Goal: Task Accomplishment & Management: Use online tool/utility

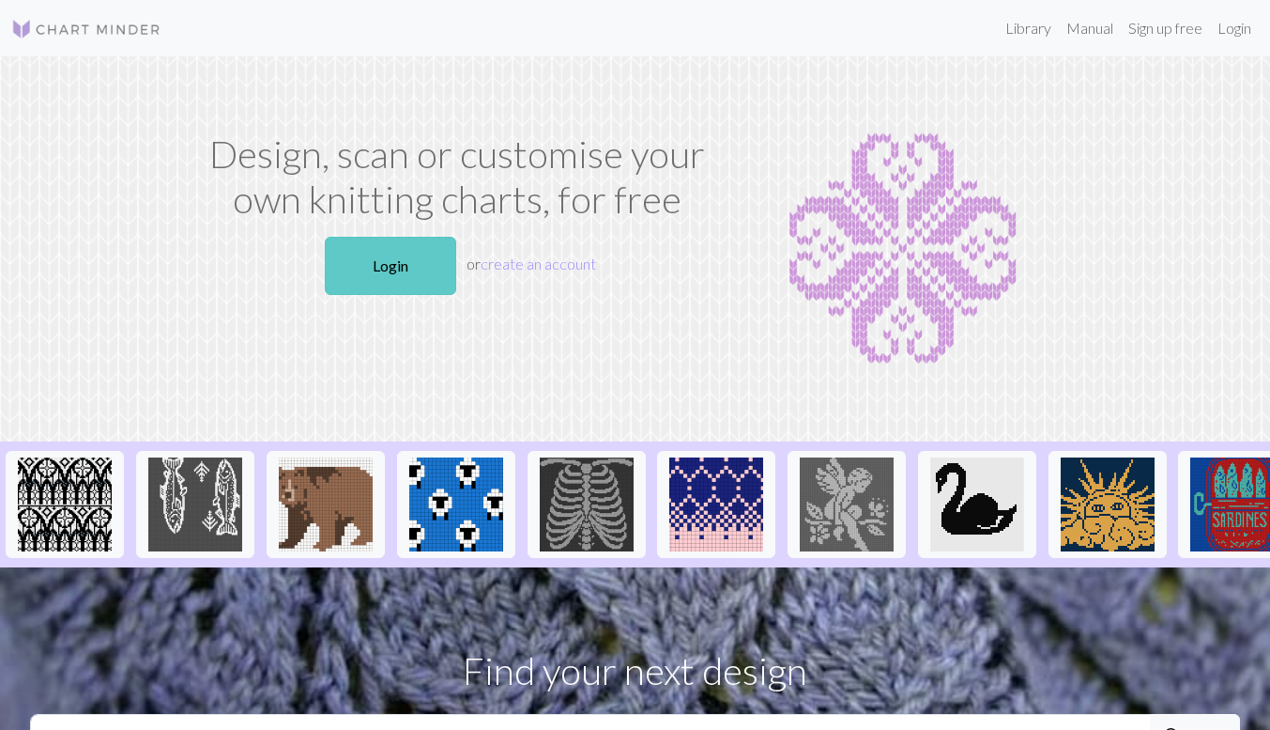
click at [372, 280] on link "Login" at bounding box center [390, 266] width 131 height 58
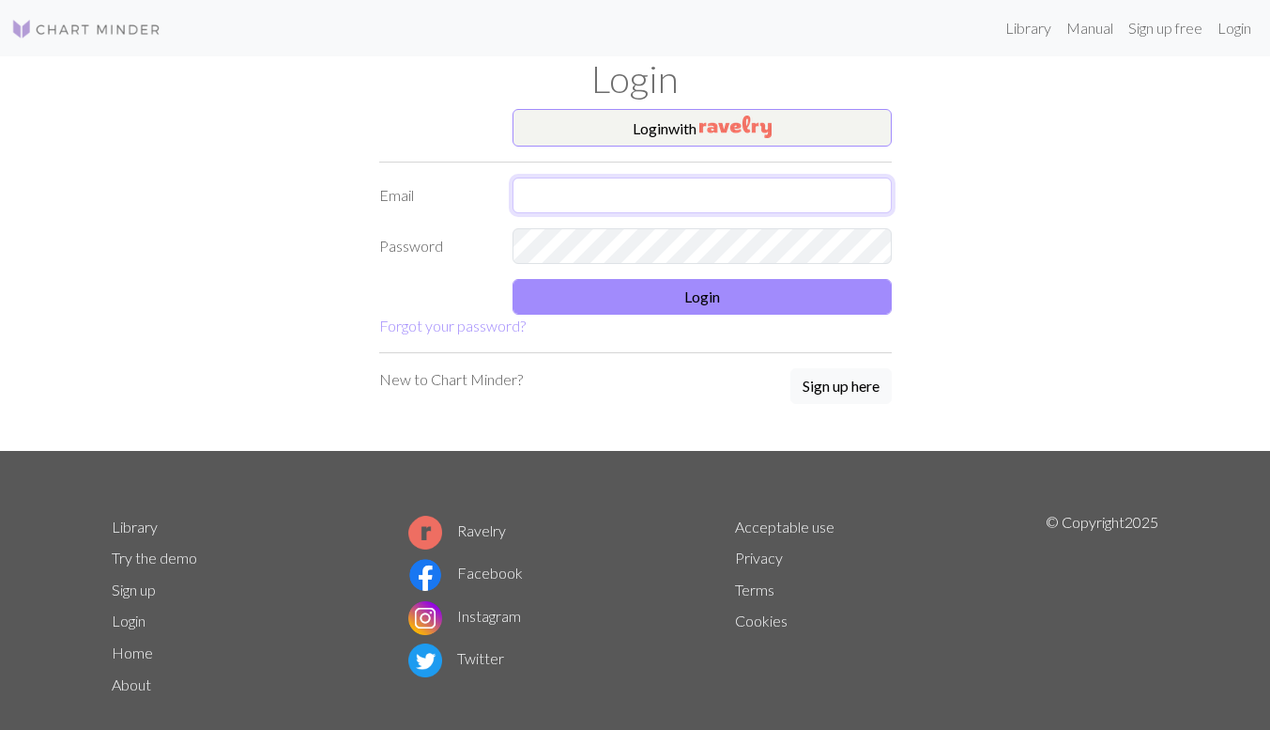
click at [684, 197] on input "text" at bounding box center [702, 195] width 379 height 36
type input "[EMAIL_ADDRESS][DOMAIN_NAME]"
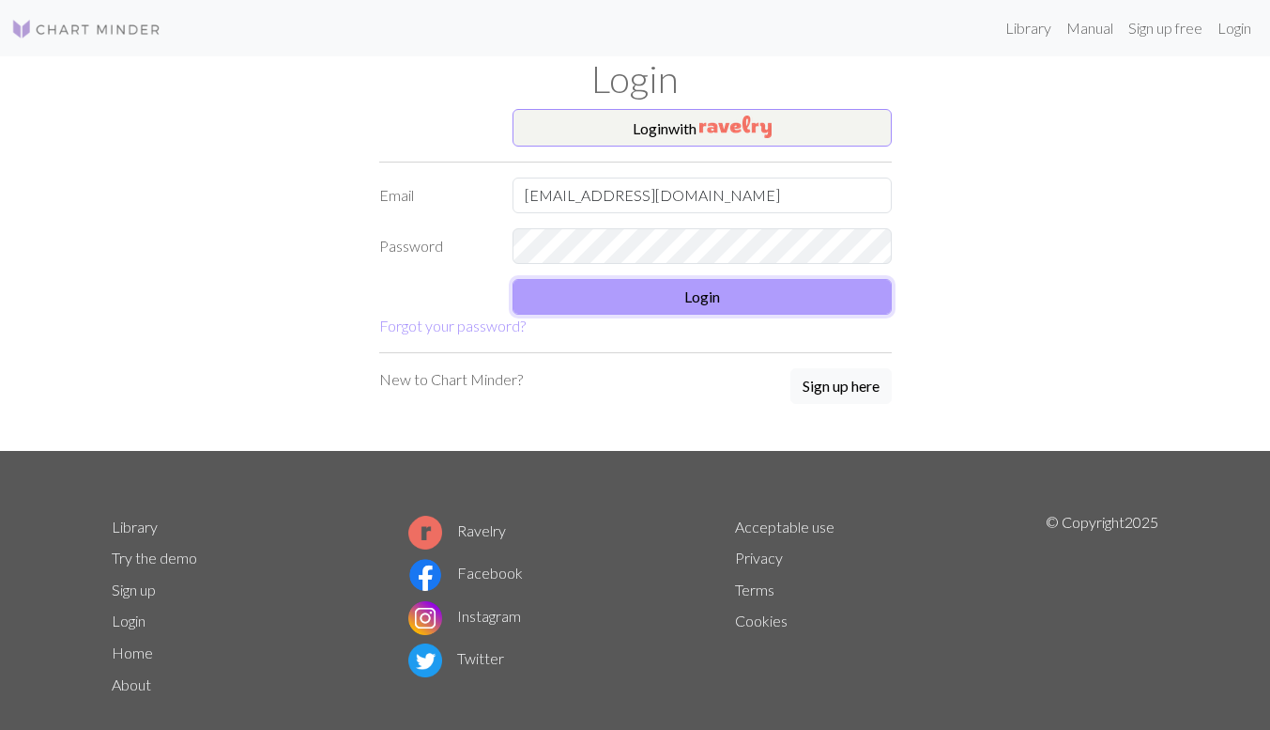
click at [644, 281] on button "Login" at bounding box center [702, 297] width 379 height 36
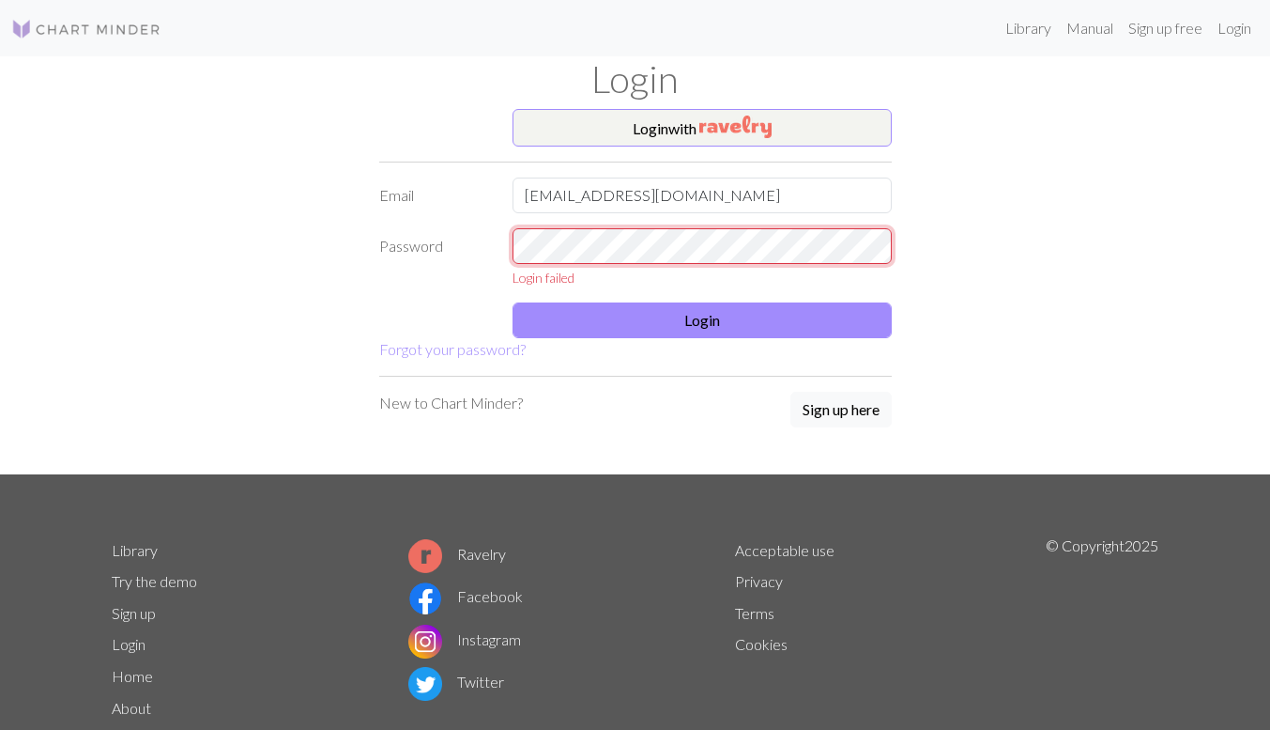
click at [455, 258] on div "Password Login failed" at bounding box center [635, 257] width 535 height 59
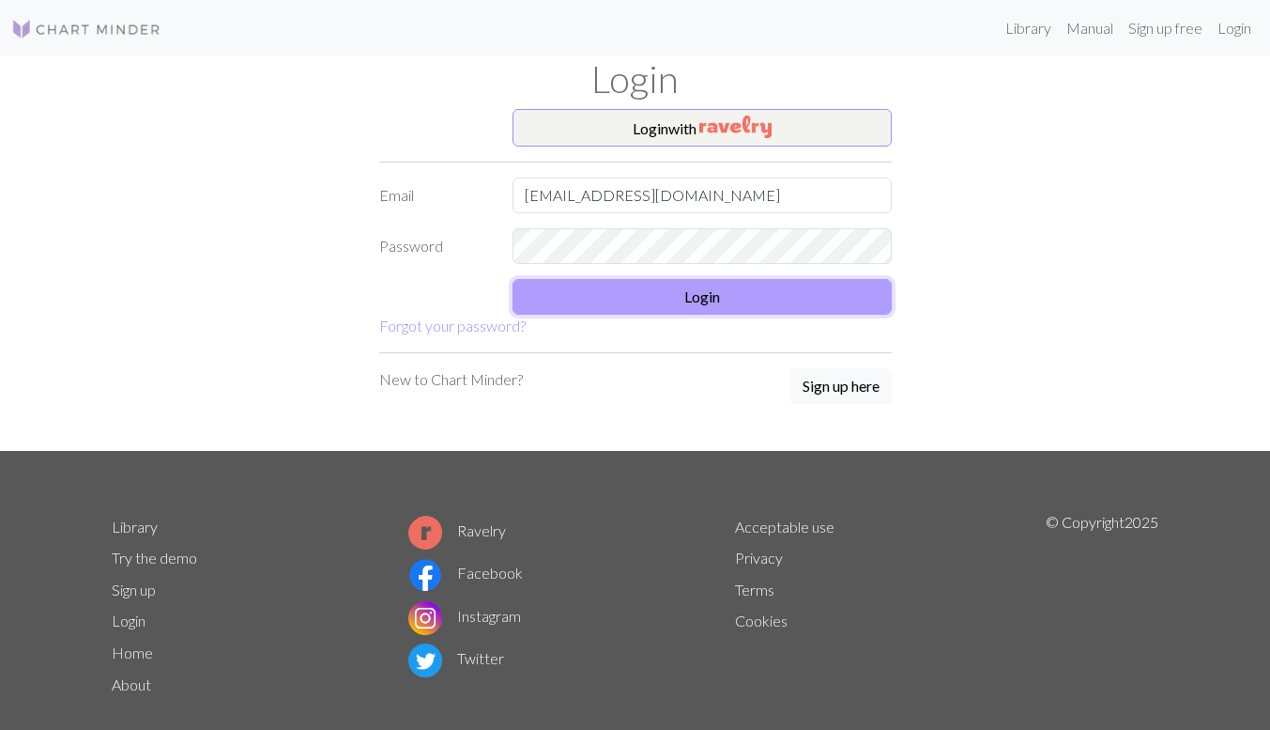
click at [522, 297] on button "Login" at bounding box center [702, 297] width 379 height 36
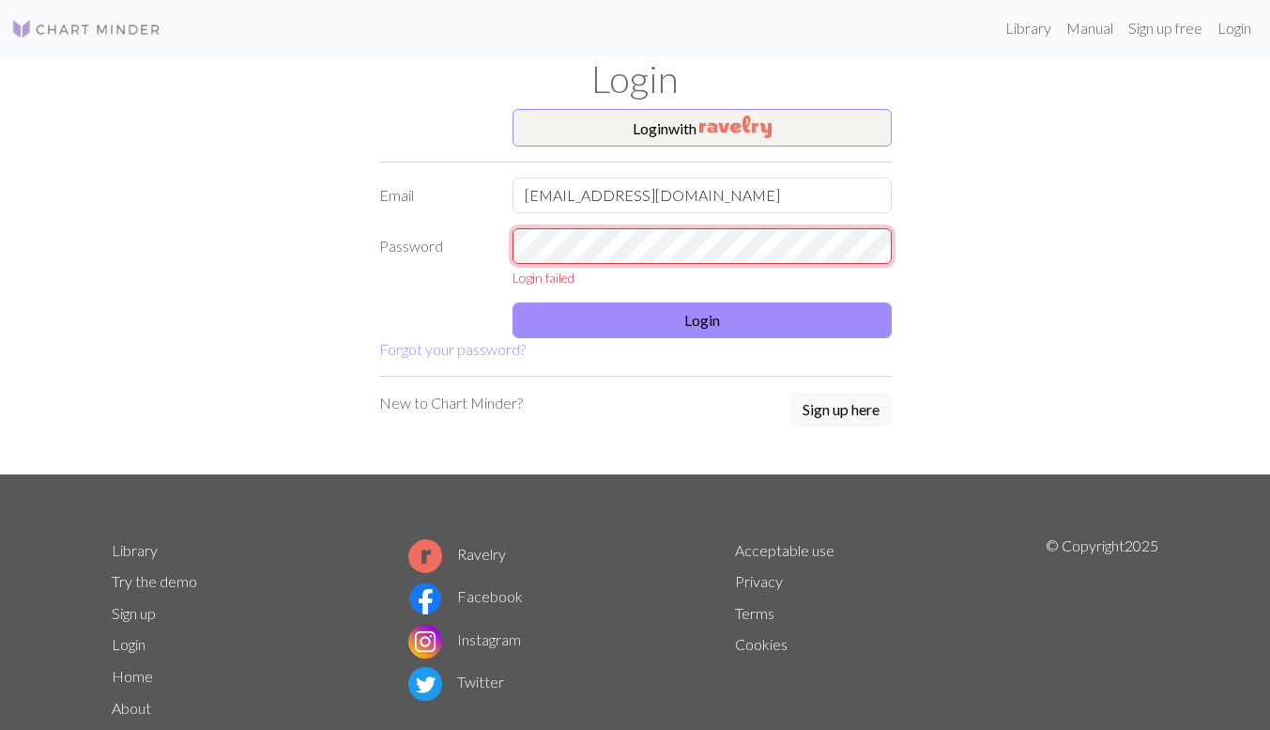
click at [371, 249] on div "Password Login failed" at bounding box center [635, 257] width 535 height 59
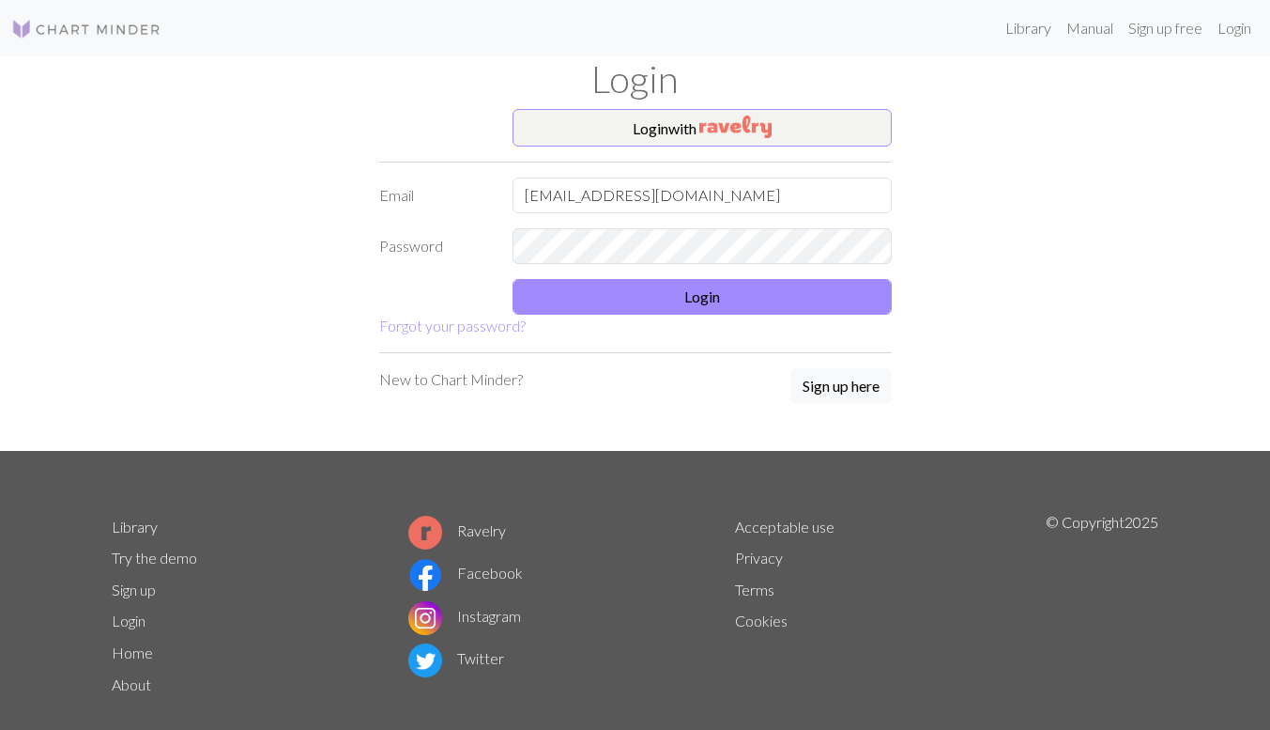
click at [92, 38] on img at bounding box center [86, 29] width 150 height 23
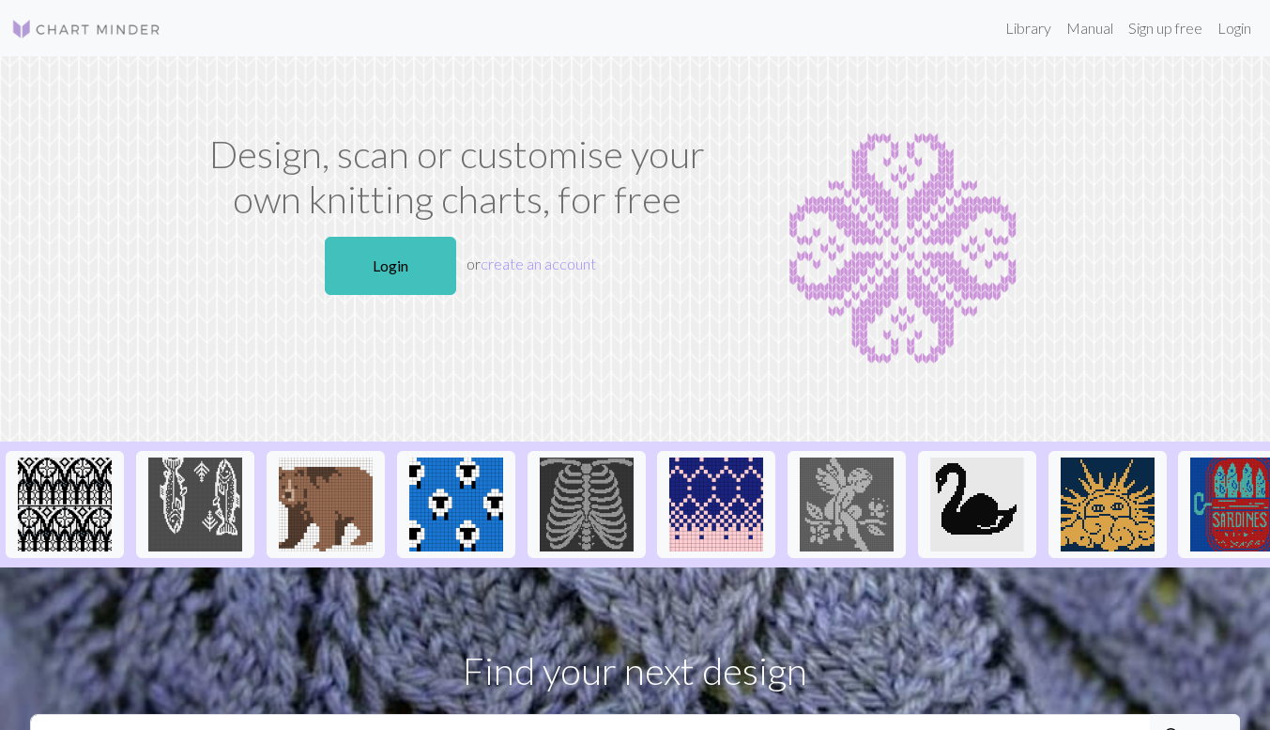
click at [688, 294] on p "Login or create an account" at bounding box center [457, 265] width 513 height 73
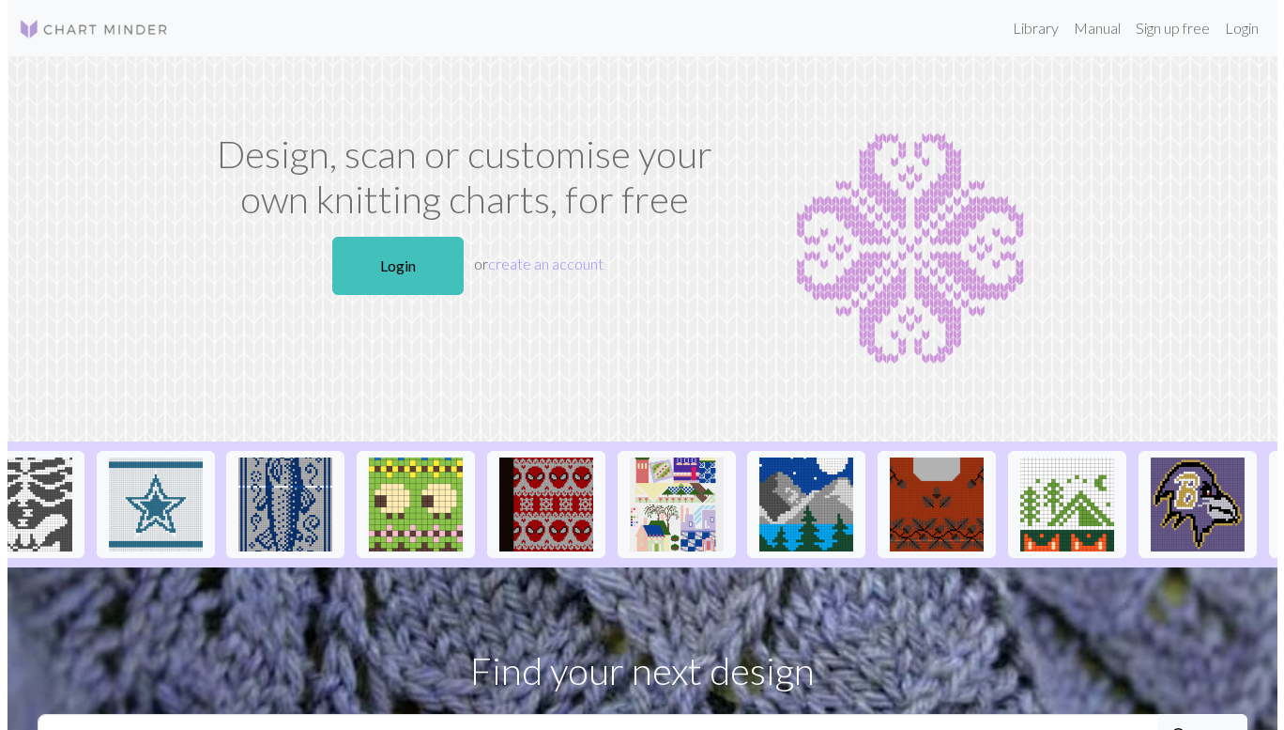
scroll to position [0, 1645]
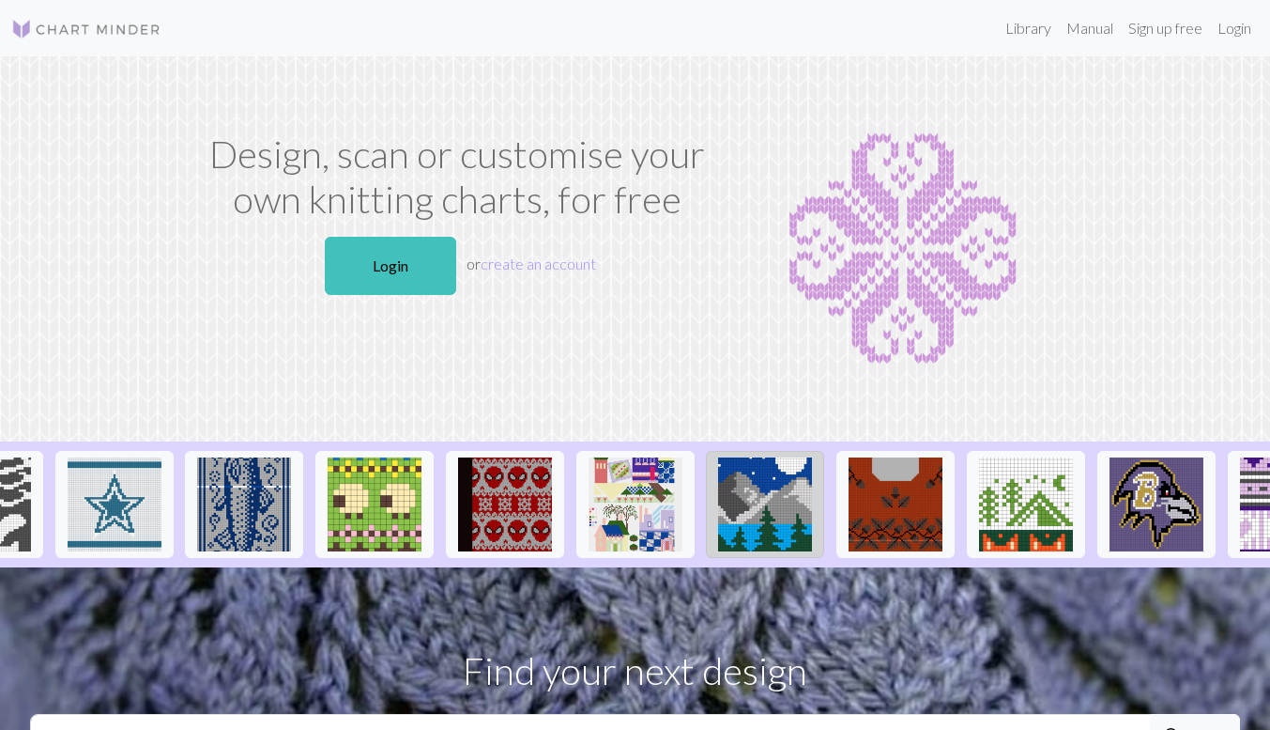
click at [770, 499] on img at bounding box center [765, 504] width 94 height 94
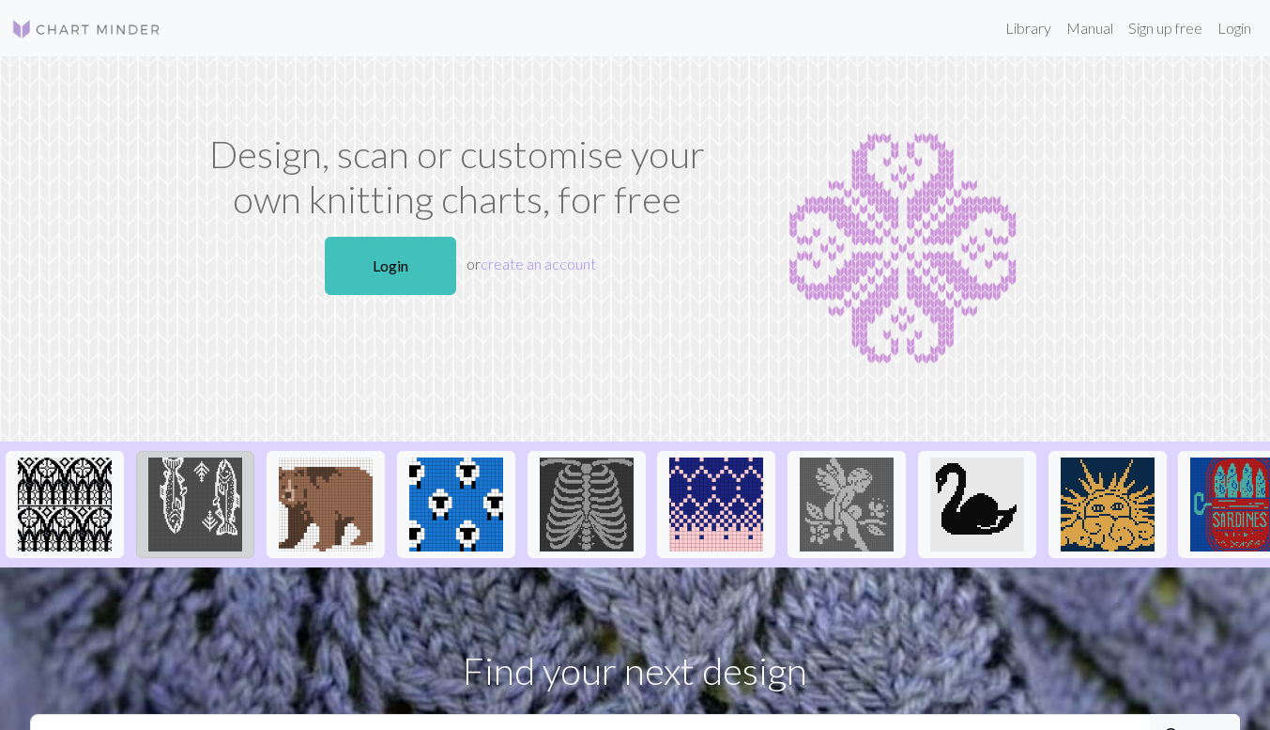
click at [218, 513] on img at bounding box center [195, 504] width 94 height 94
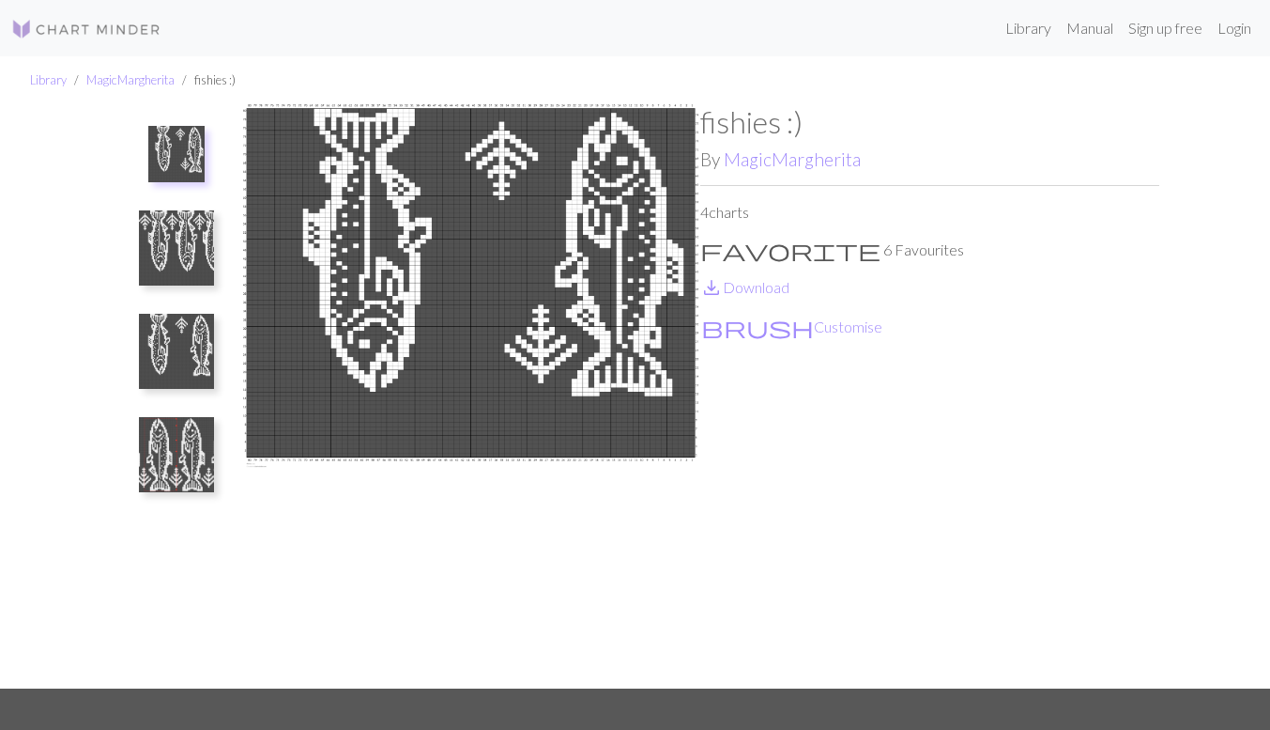
click at [195, 465] on img at bounding box center [176, 454] width 75 height 75
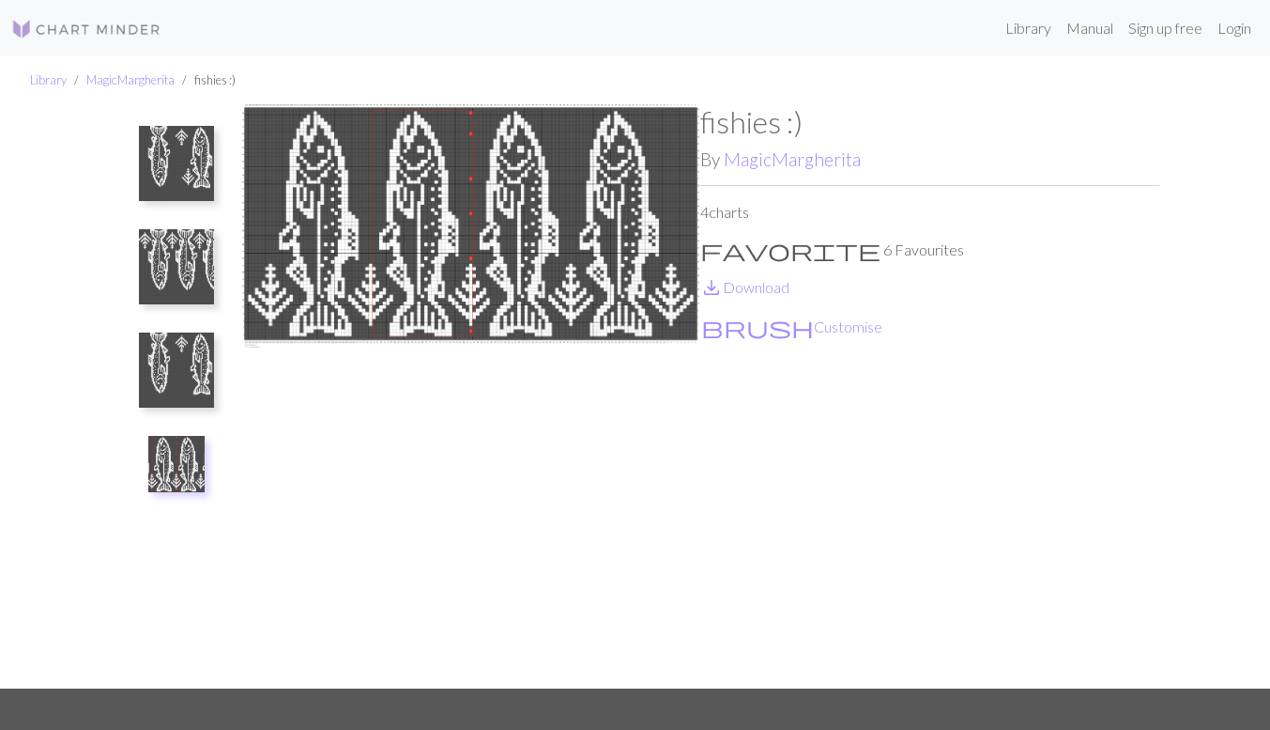
click at [150, 270] on img at bounding box center [176, 266] width 75 height 75
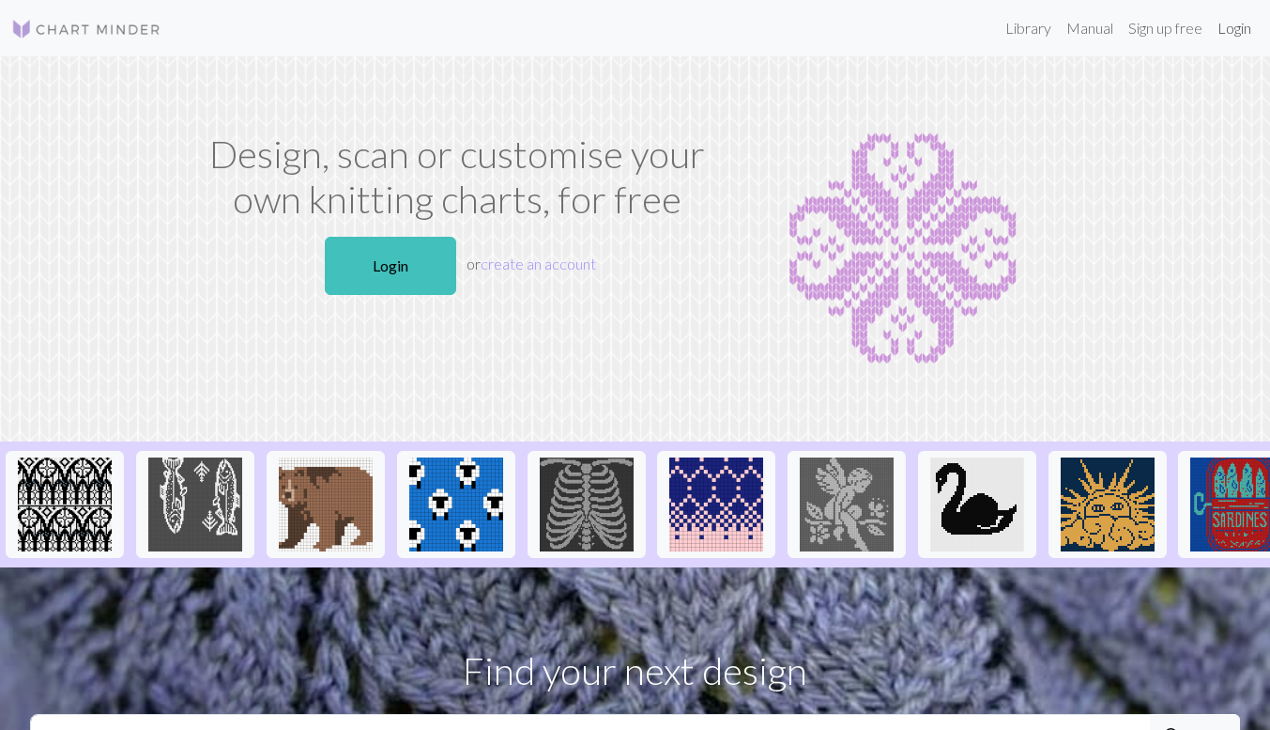
click at [1232, 29] on link "Login" at bounding box center [1234, 28] width 49 height 38
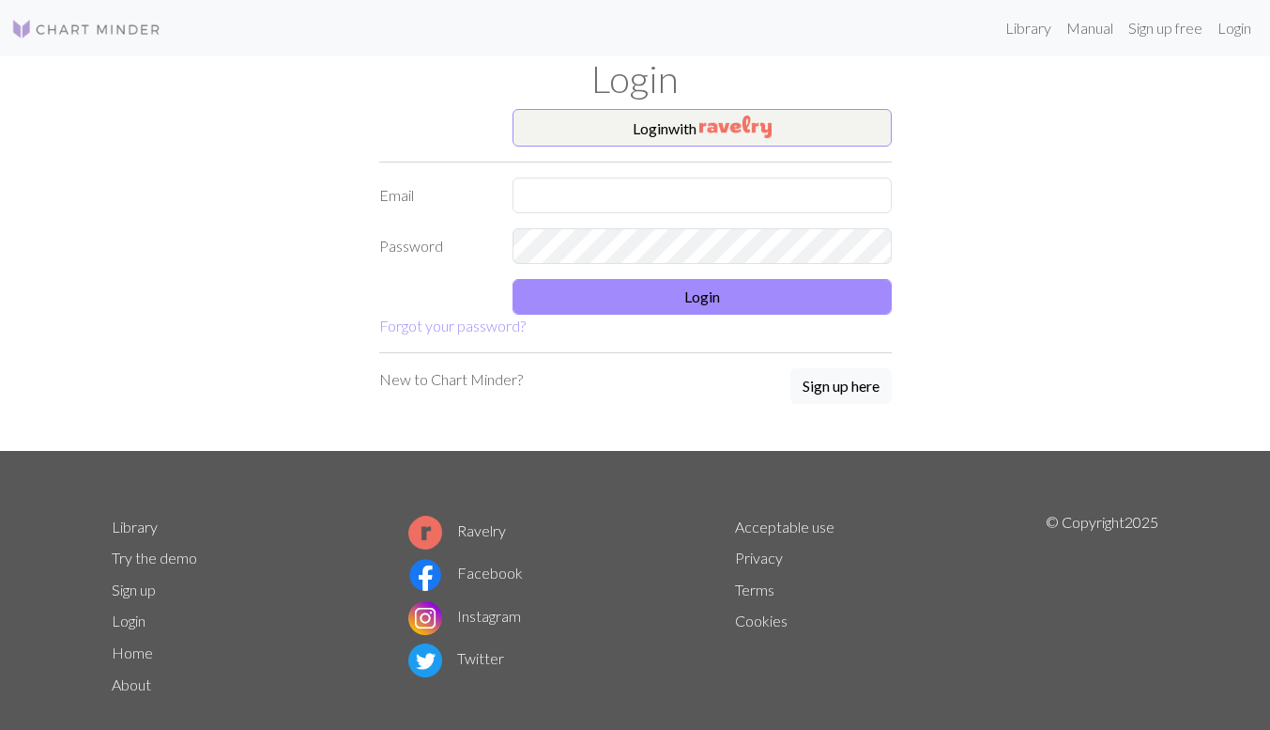
click at [754, 176] on form "Login with Email Password Login Forgot your password?" at bounding box center [635, 223] width 513 height 228
click at [730, 191] on input "text" at bounding box center [702, 195] width 379 height 36
type input "sian_gardiner@hotmail.com"
click at [692, 268] on form "Login with Email sian_gardiner@hotmail.com Password Login Forgot your password?" at bounding box center [635, 223] width 513 height 228
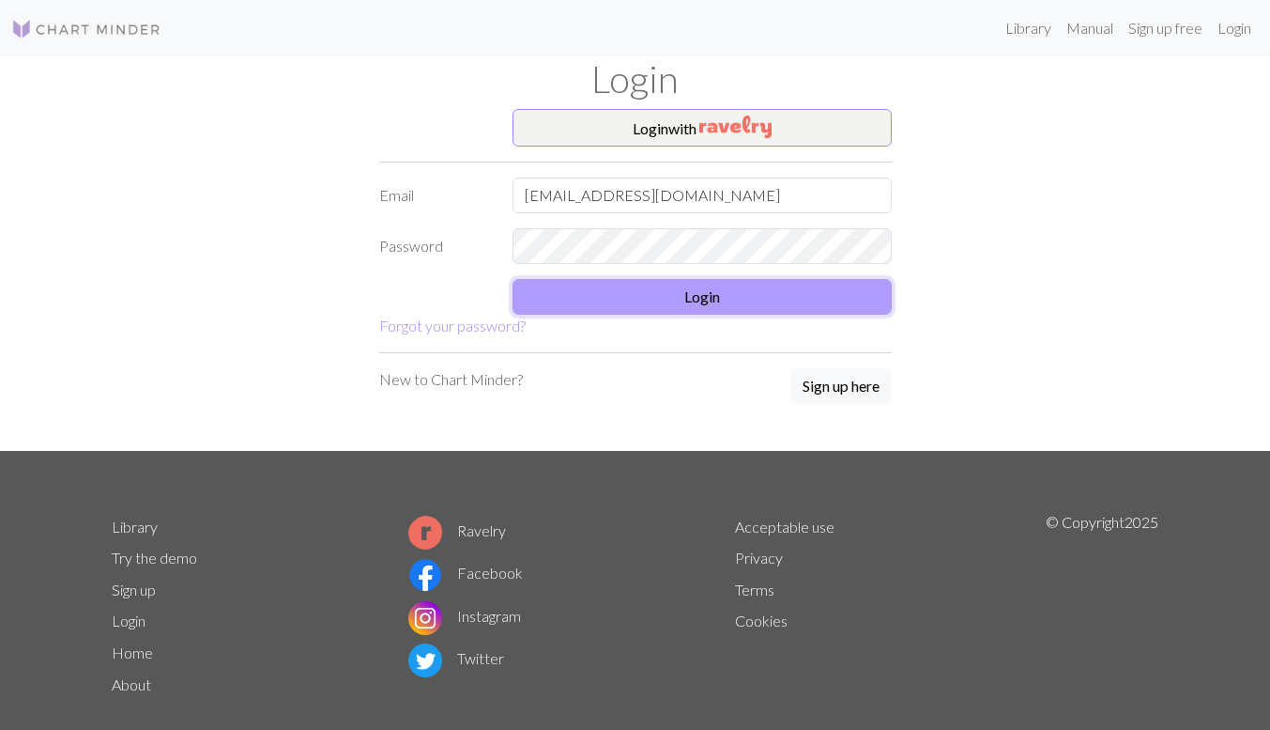
click at [697, 313] on button "Login" at bounding box center [702, 297] width 379 height 36
click at [459, 350] on div "Login with Email sian_gardiner@hotmail.com Password Login Forgot your password?…" at bounding box center [635, 280] width 535 height 342
click at [445, 330] on link "Forgot your password?" at bounding box center [452, 325] width 146 height 18
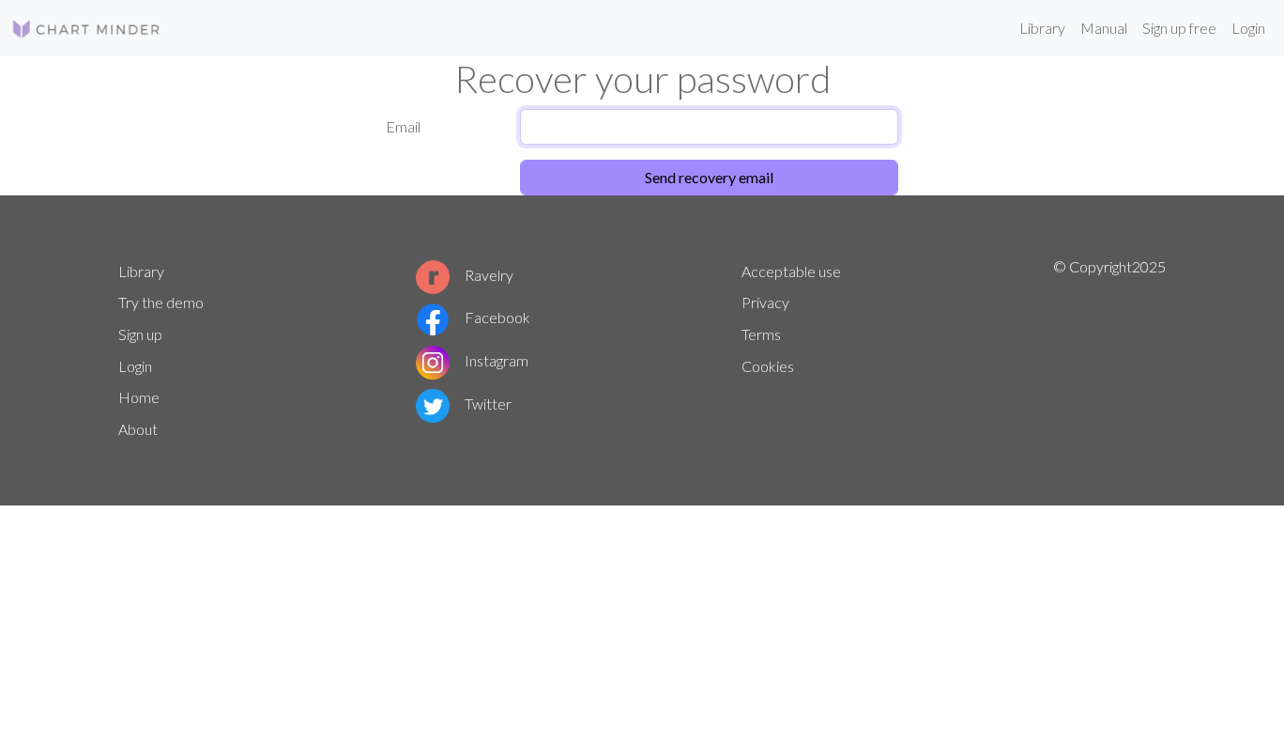
click at [565, 131] on input "text" at bounding box center [709, 127] width 379 height 36
type input "sian_gardiner@hotmail.com"
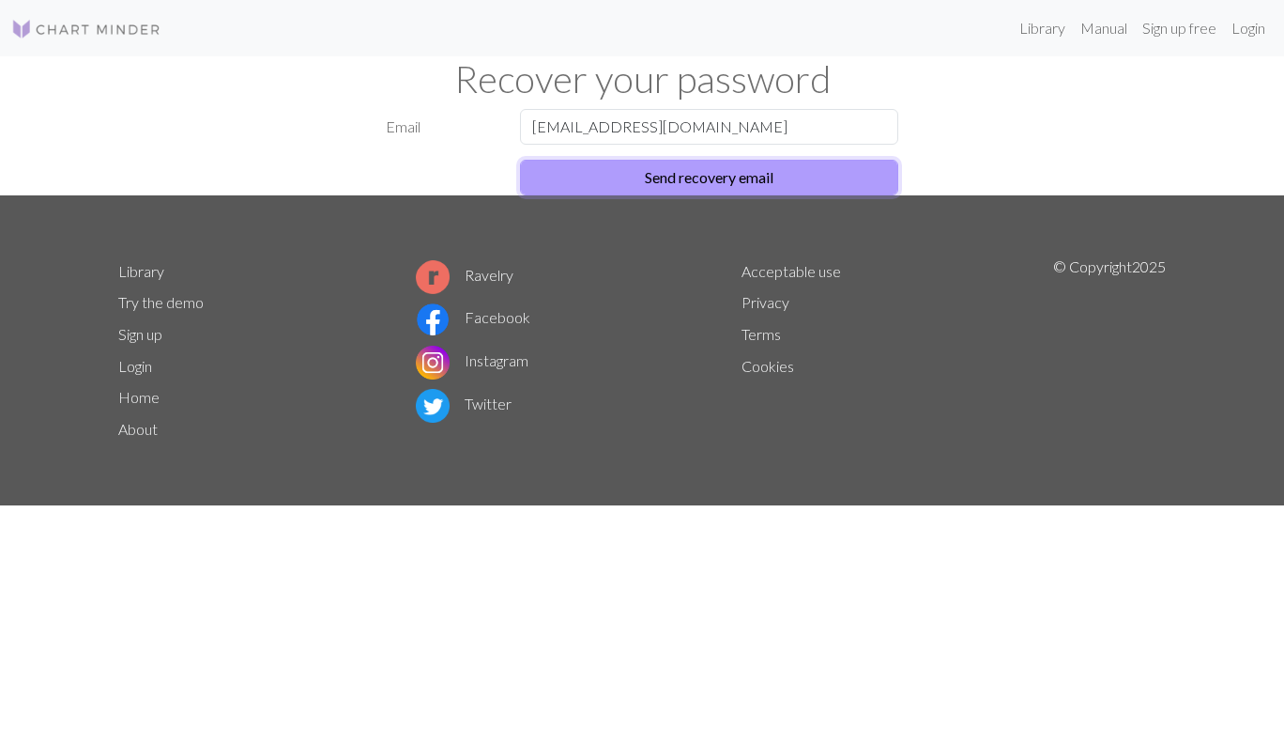
click at [663, 172] on button "Send recovery email" at bounding box center [709, 178] width 379 height 36
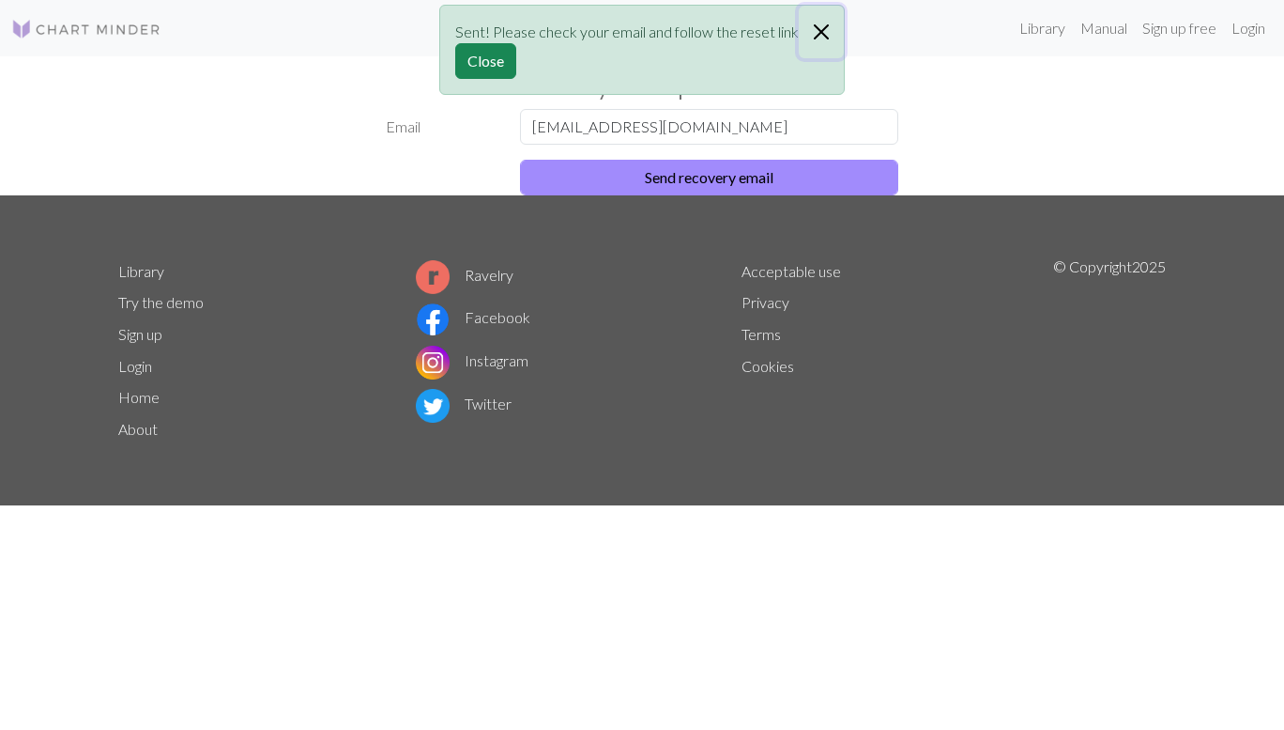
click at [815, 23] on button "Close" at bounding box center [821, 32] width 45 height 53
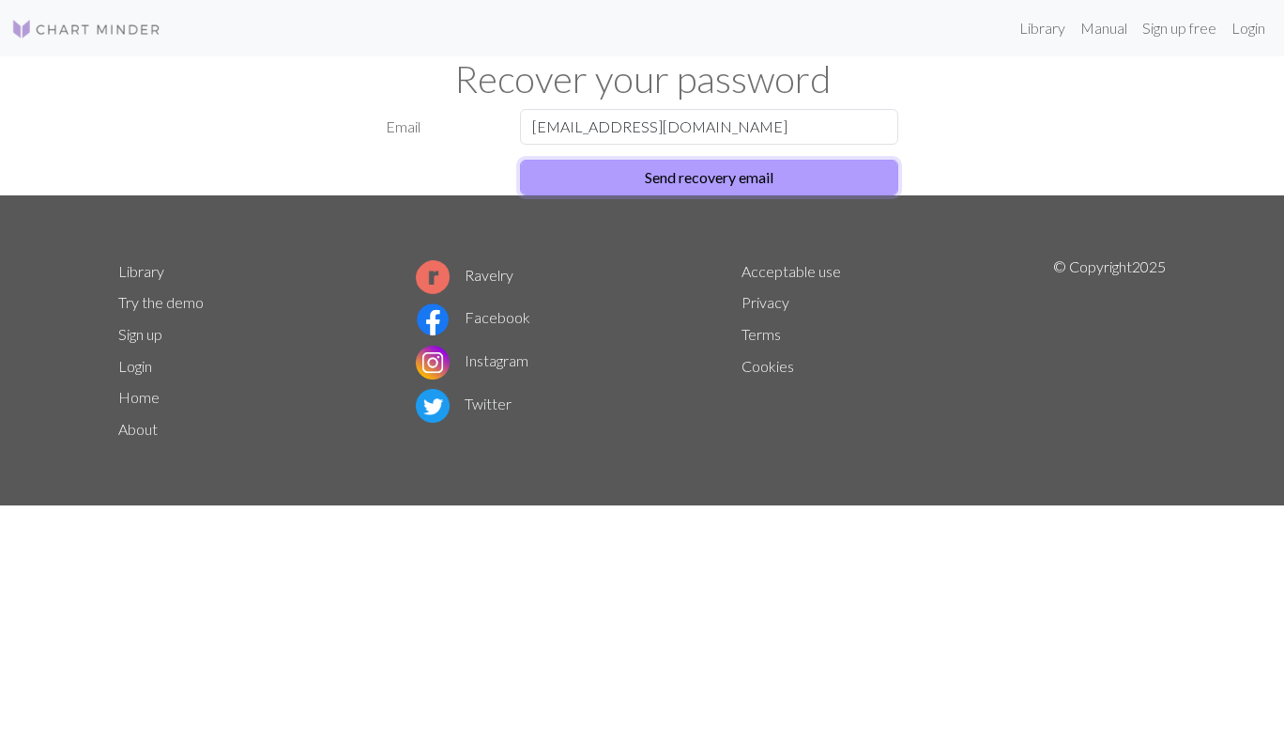
click at [690, 186] on button "Send recovery email" at bounding box center [709, 178] width 379 height 36
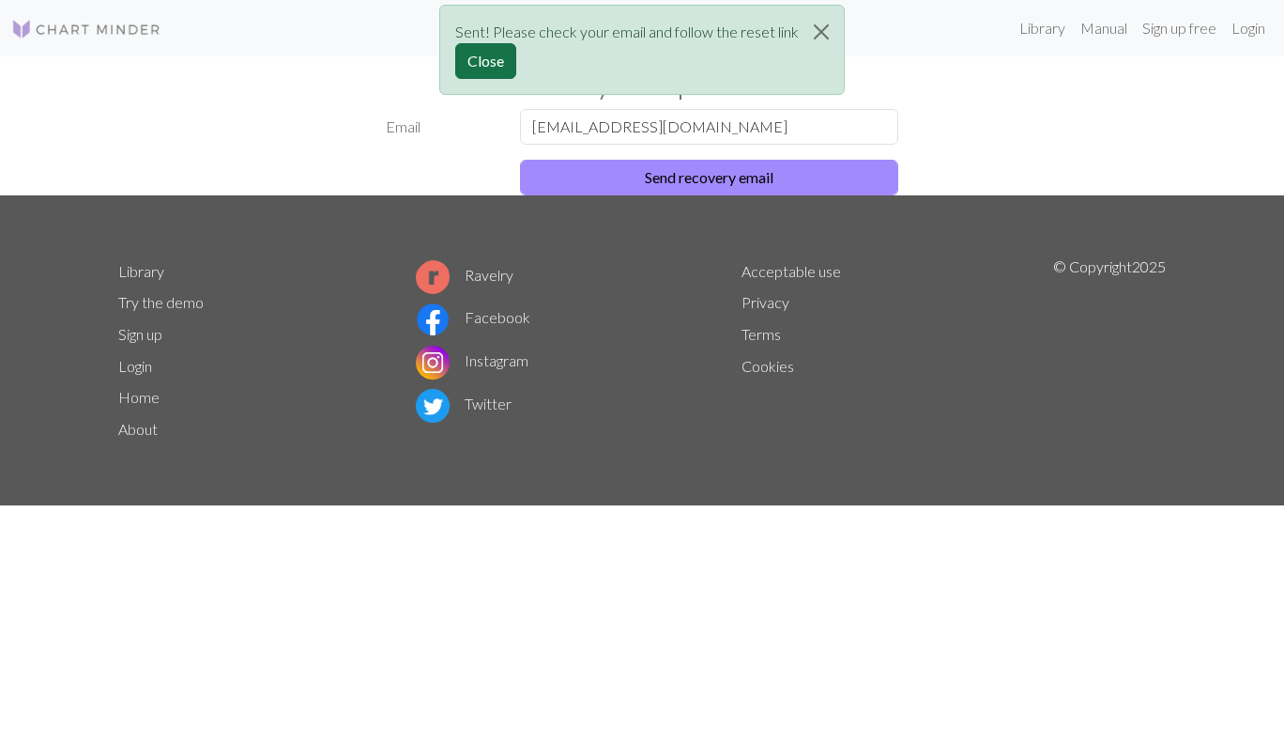
click at [484, 61] on button "Close" at bounding box center [485, 61] width 61 height 36
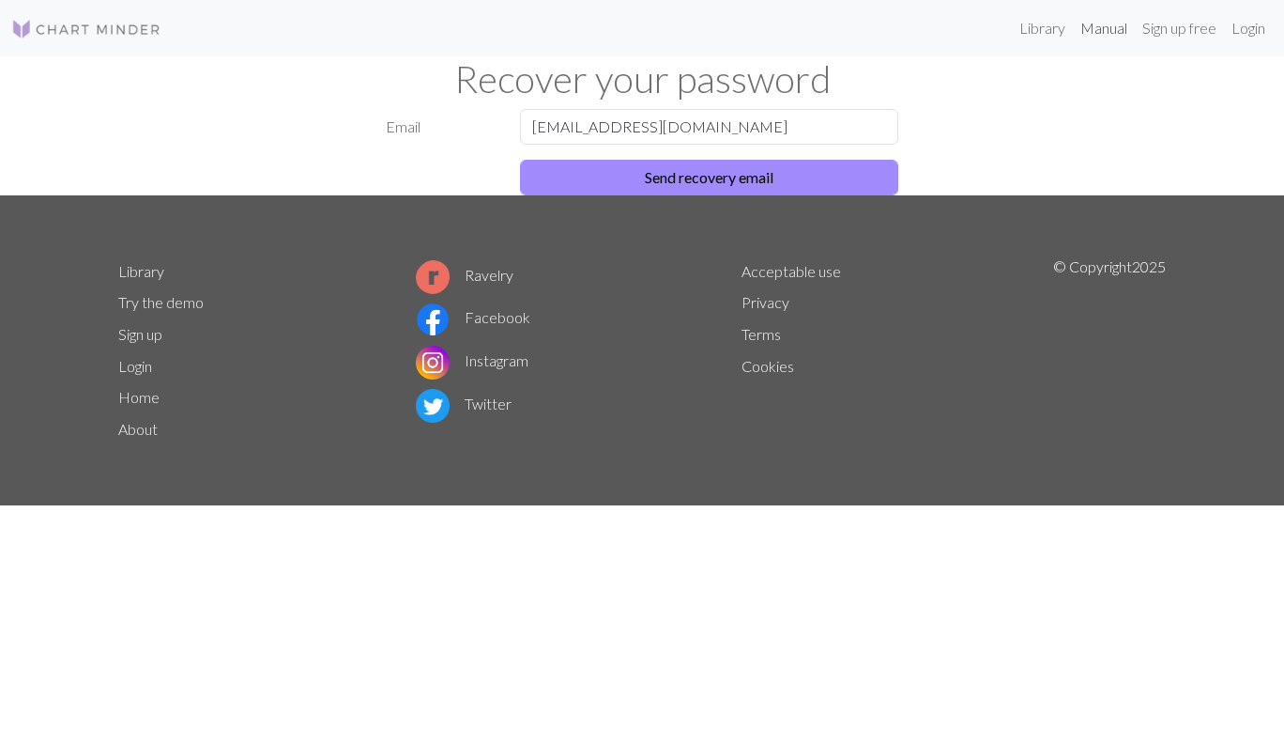
click at [1102, 27] on link "Manual" at bounding box center [1104, 28] width 62 height 38
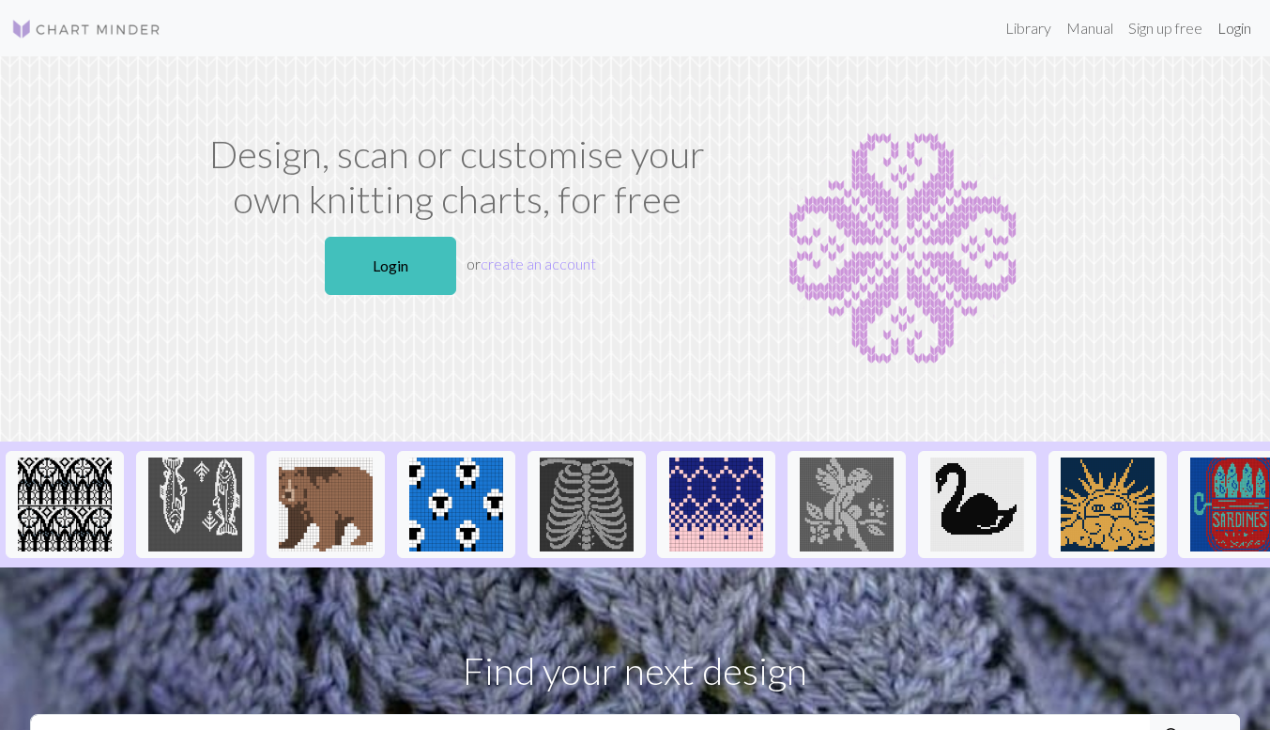
click at [1228, 23] on link "Login" at bounding box center [1234, 28] width 49 height 38
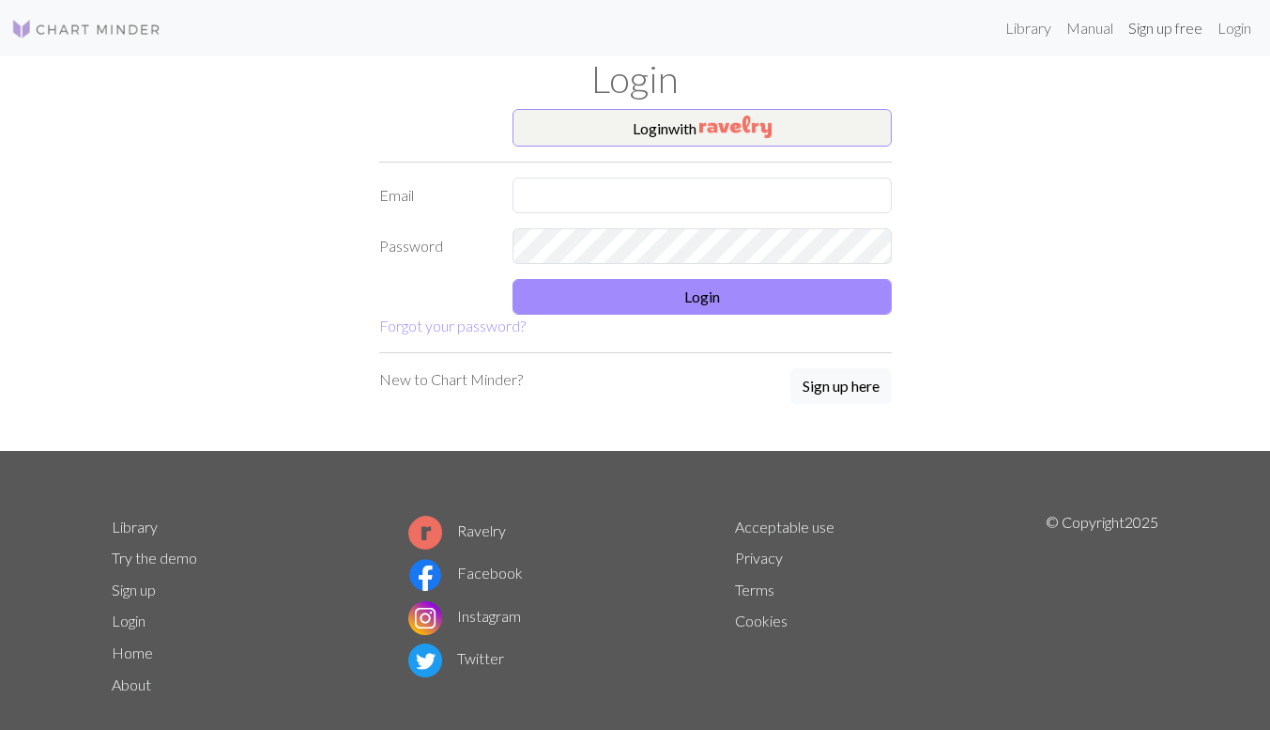
click at [1186, 28] on link "Sign up free" at bounding box center [1165, 28] width 89 height 38
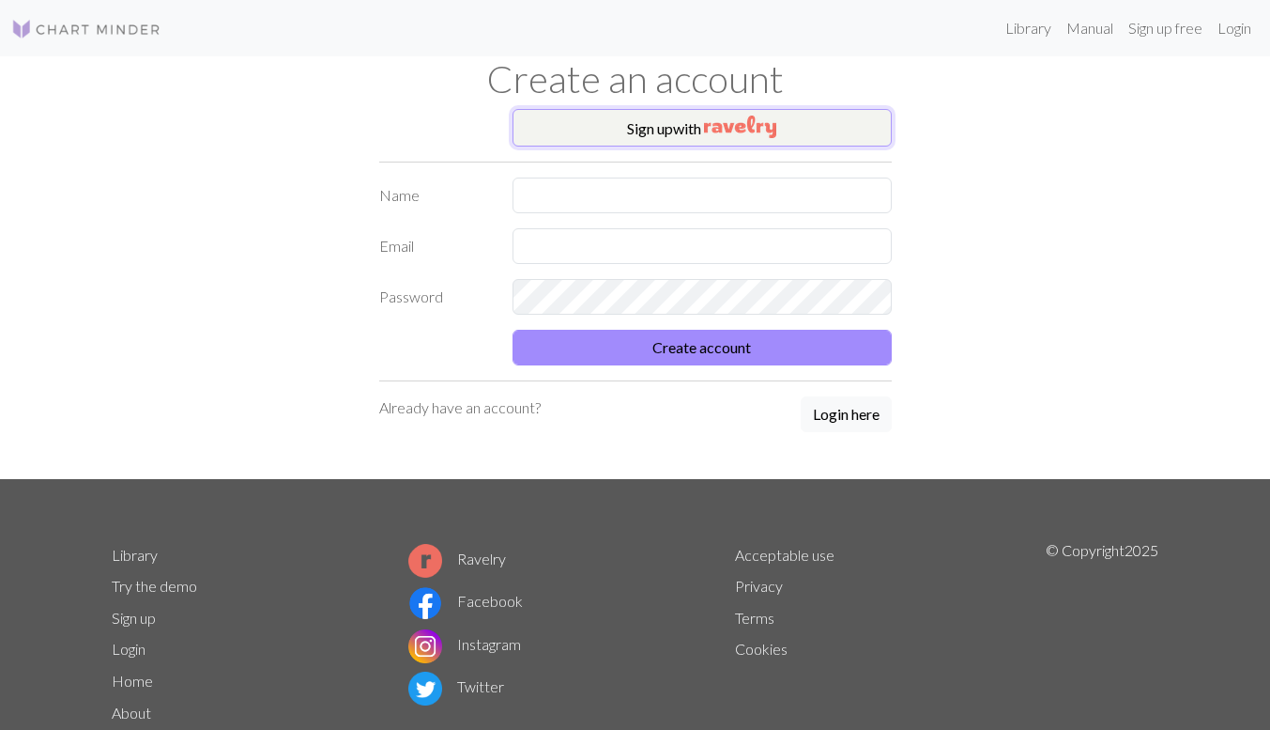
click at [689, 125] on button "Sign up with" at bounding box center [702, 128] width 379 height 38
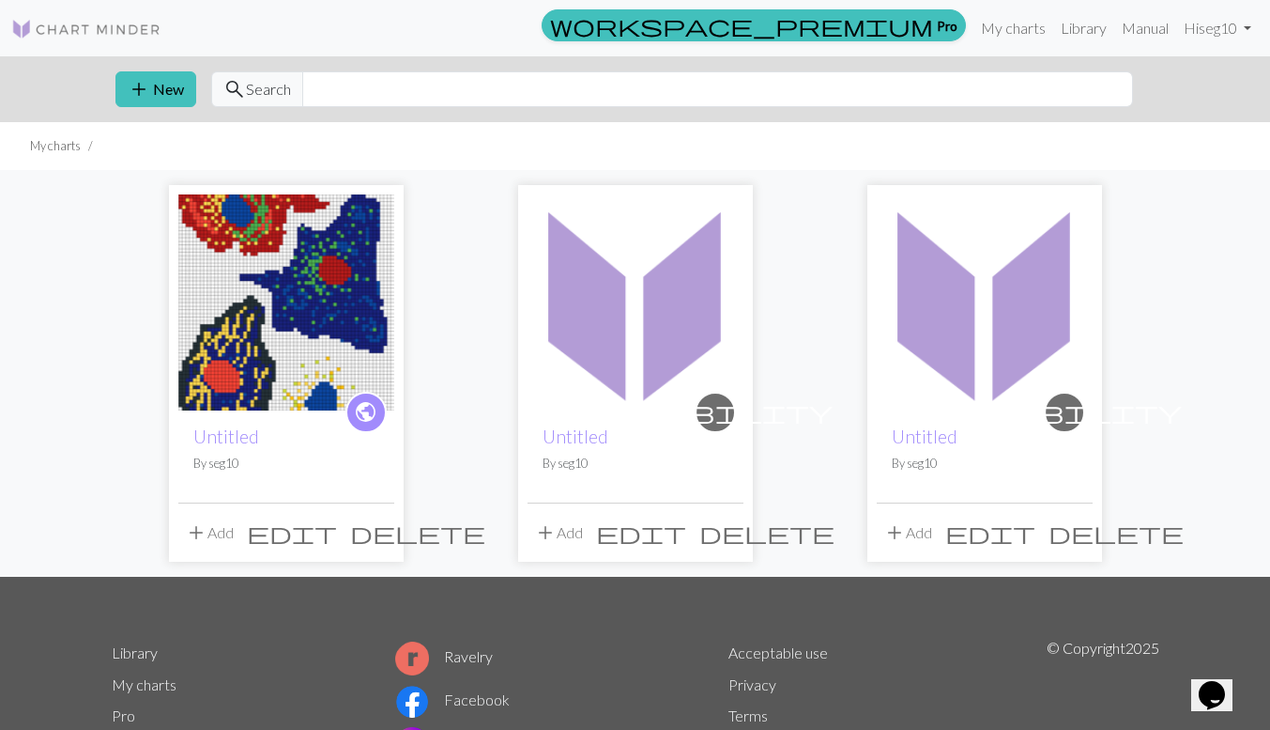
click at [646, 324] on img at bounding box center [636, 302] width 216 height 216
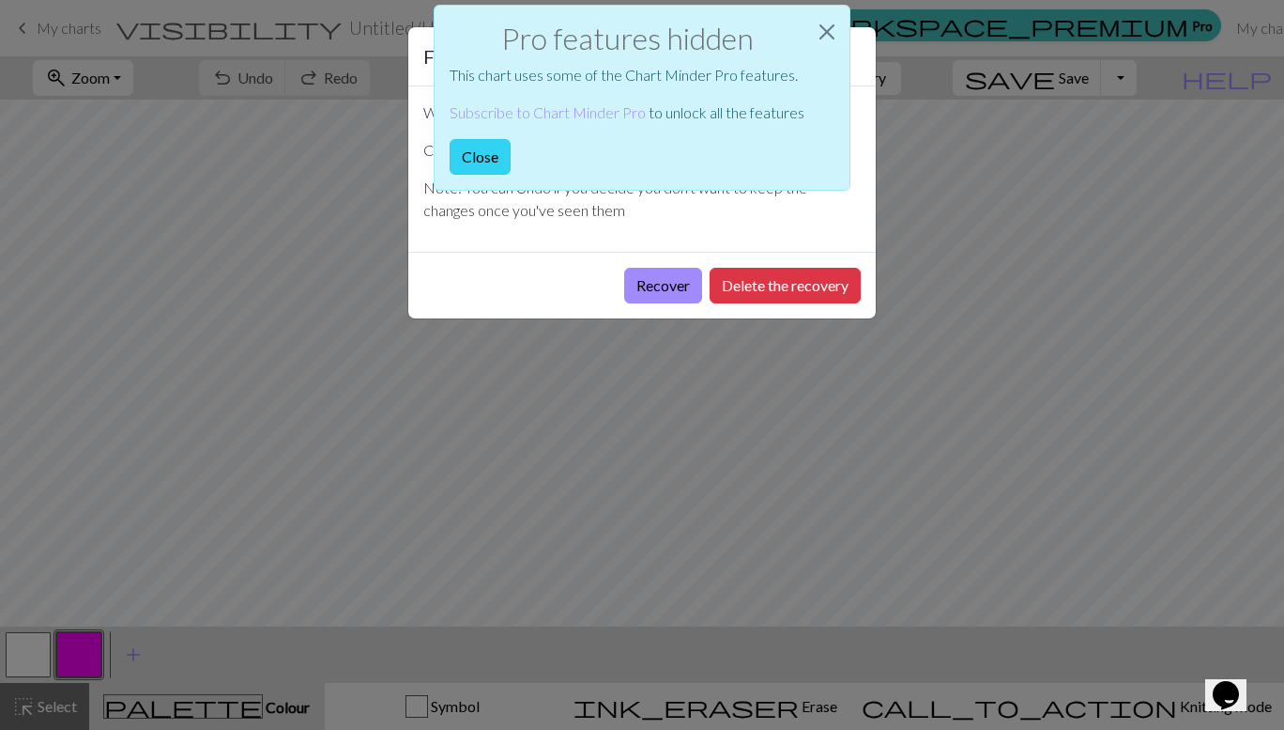
click at [501, 161] on button "Close" at bounding box center [480, 157] width 61 height 36
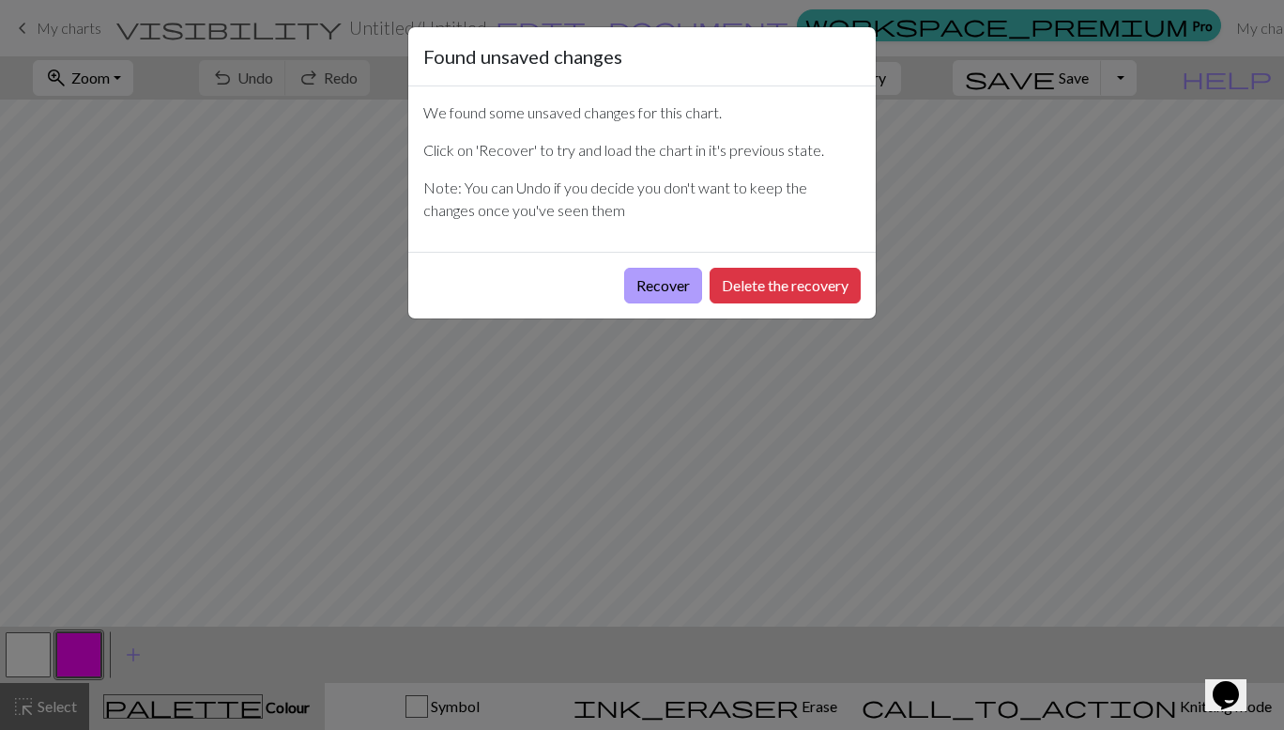
click at [660, 275] on button "Recover" at bounding box center [663, 286] width 78 height 36
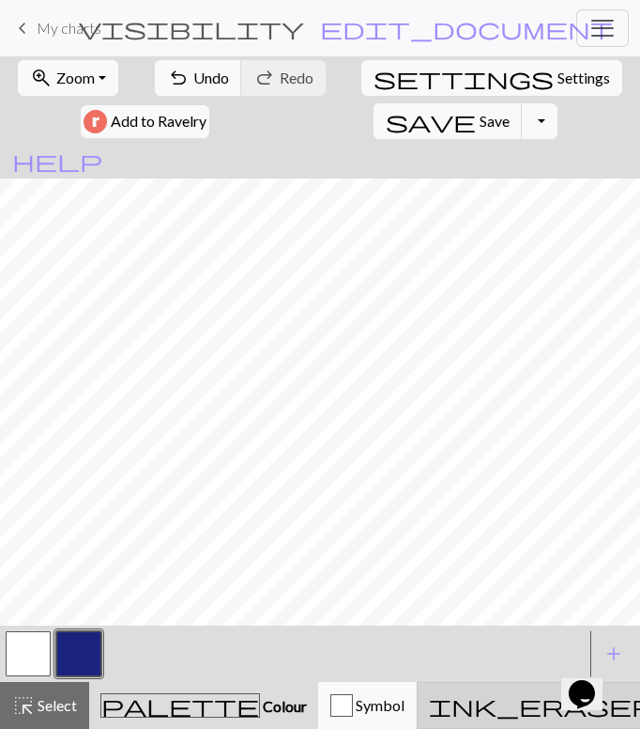
click at [429, 703] on span "ink_eraser" at bounding box center [541, 705] width 225 height 26
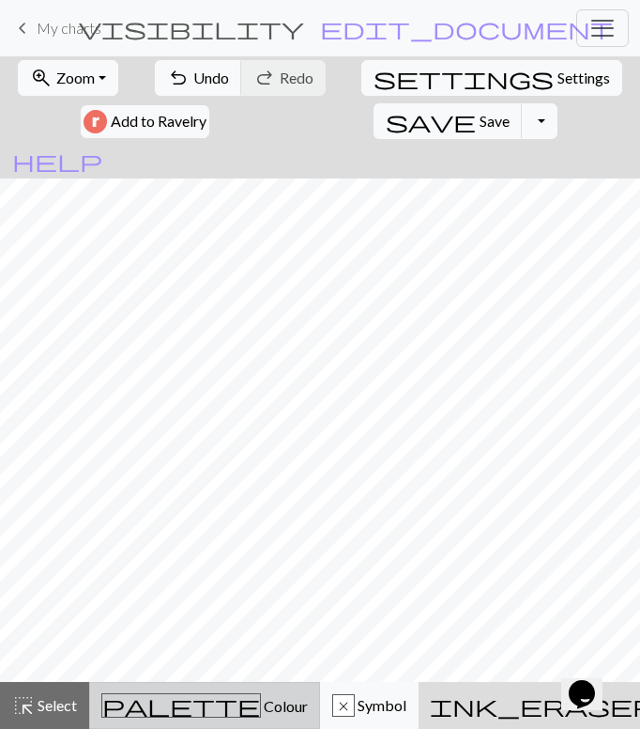
click at [261, 705] on span "Colour" at bounding box center [284, 706] width 47 height 18
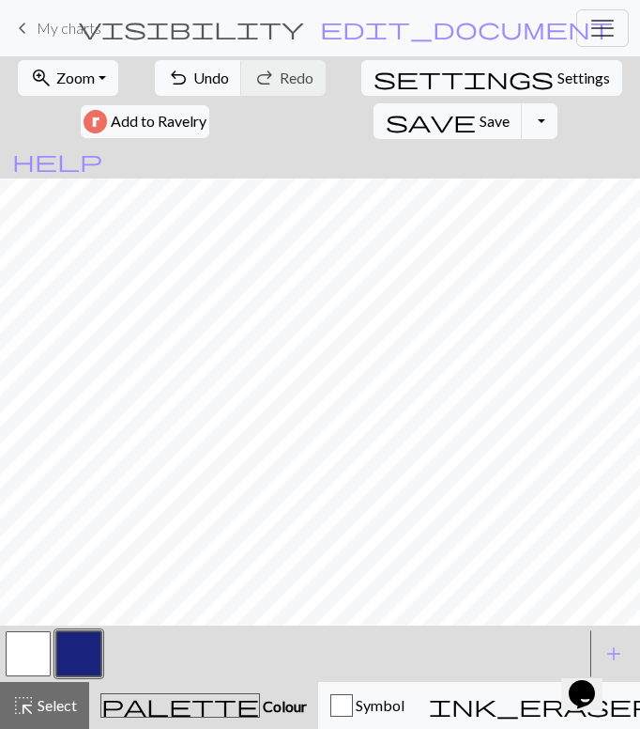
click at [76, 649] on button "button" at bounding box center [78, 653] width 45 height 45
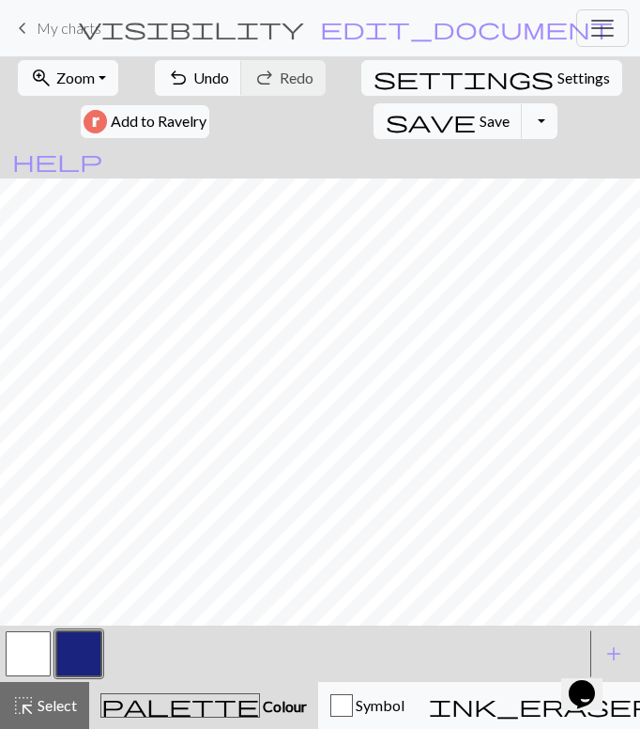
click at [35, 638] on button "button" at bounding box center [28, 653] width 45 height 45
click at [88, 652] on button "button" at bounding box center [78, 653] width 45 height 45
click at [8, 654] on button "button" at bounding box center [28, 653] width 45 height 45
click at [90, 639] on button "button" at bounding box center [78, 653] width 45 height 45
click at [37, 645] on button "button" at bounding box center [28, 653] width 45 height 45
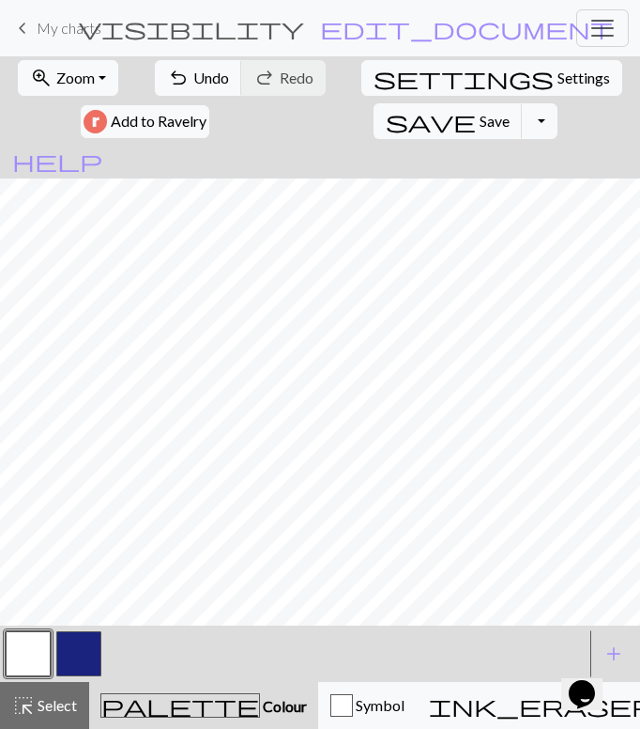
click at [71, 664] on button "button" at bounding box center [78, 653] width 45 height 45
